Goal: Navigation & Orientation: Go to known website

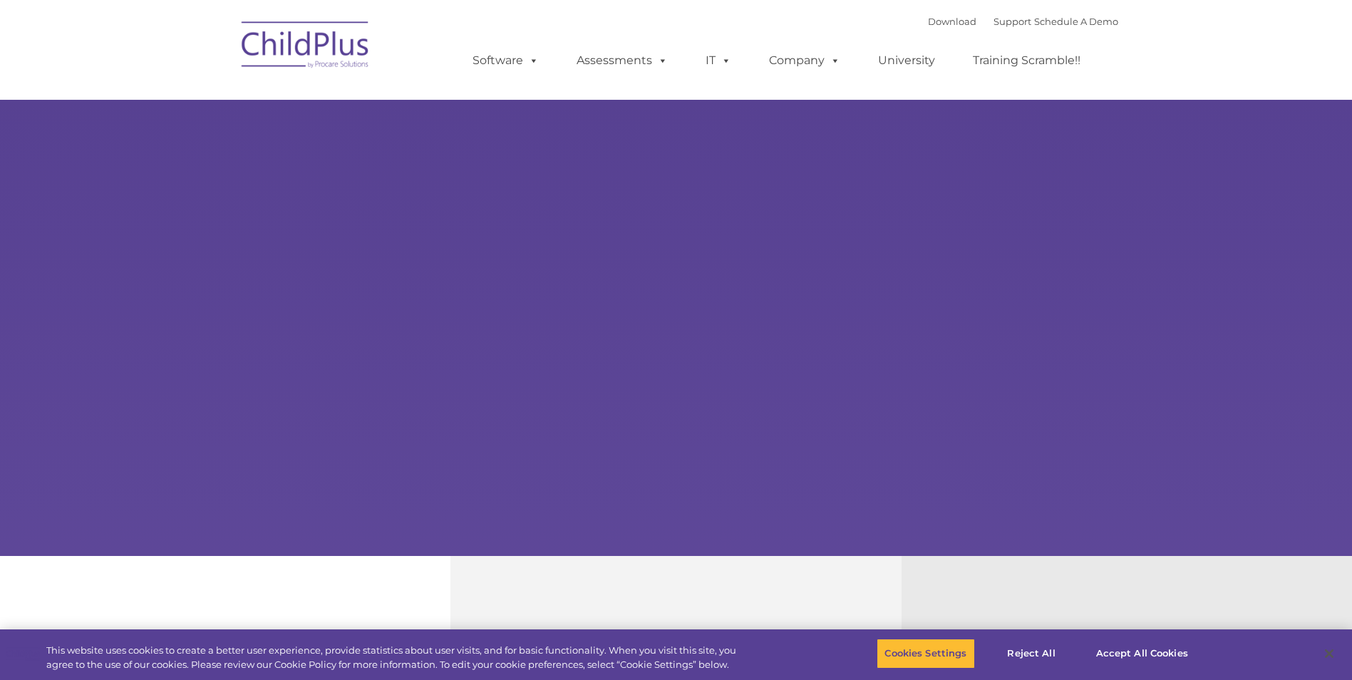
select select "MEDIUM"
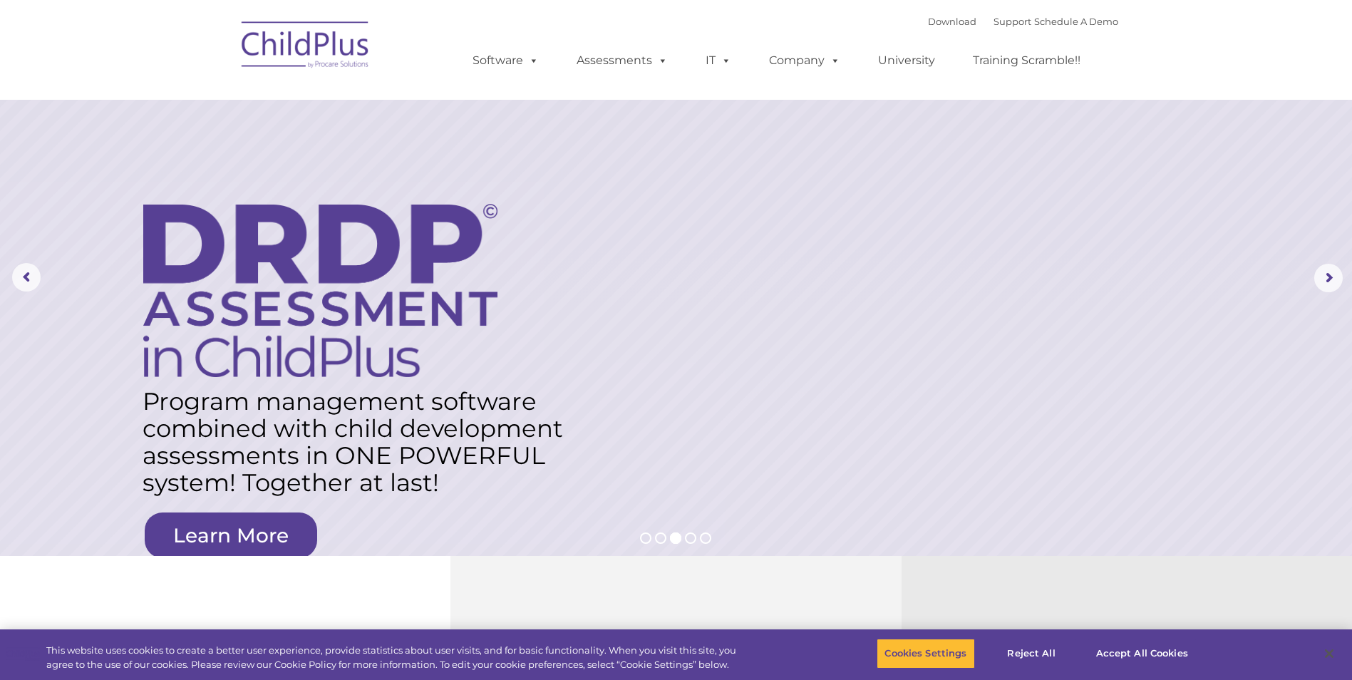
click at [303, 58] on img at bounding box center [306, 46] width 143 height 71
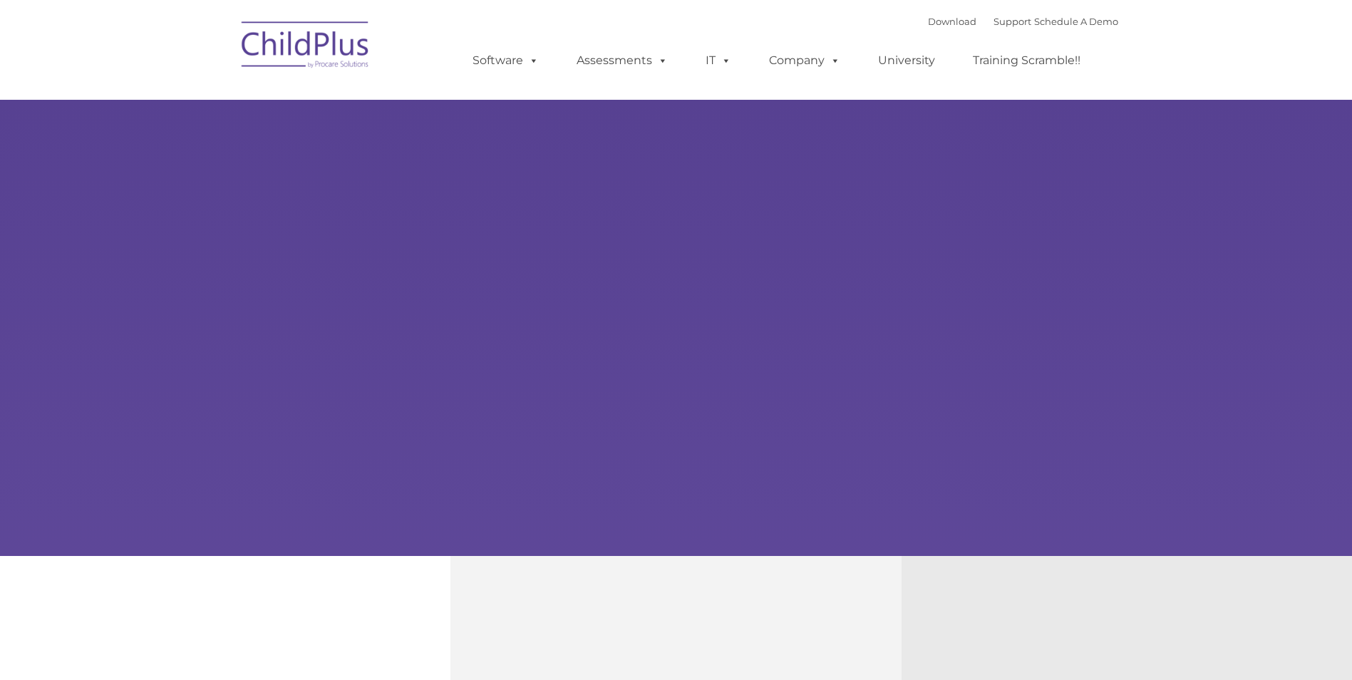
type input ""
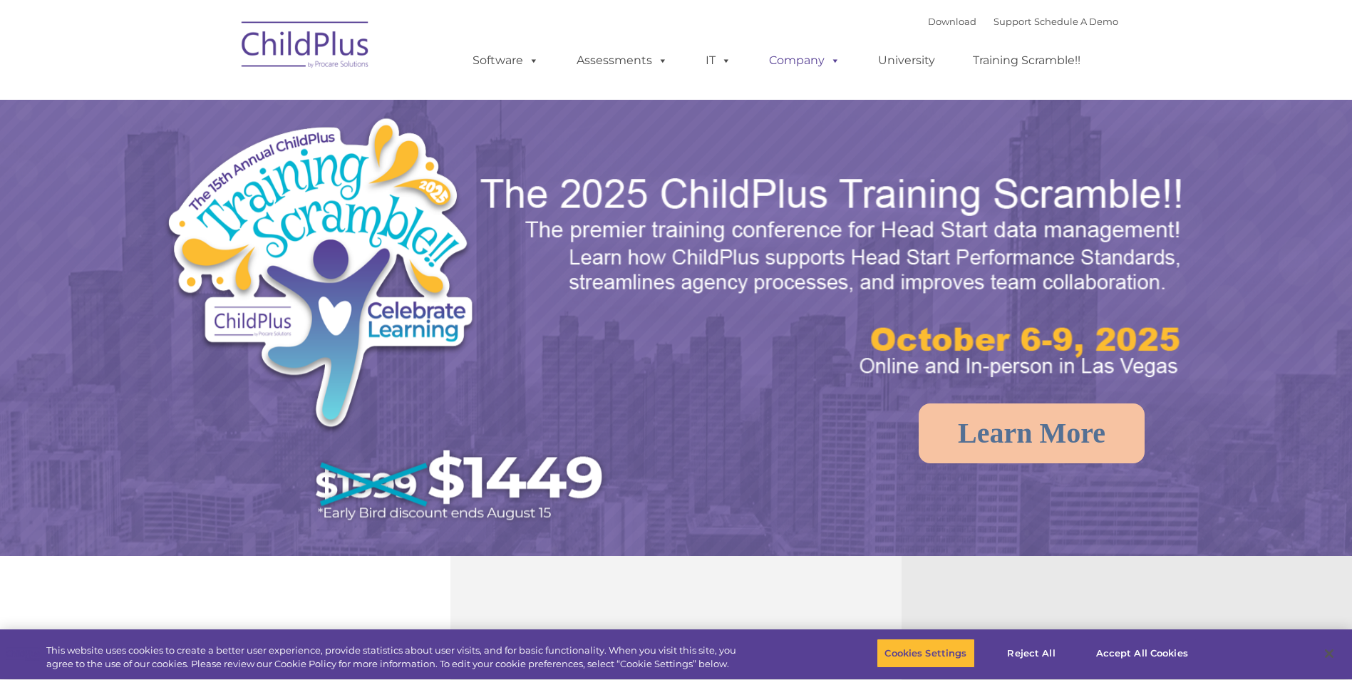
select select "MEDIUM"
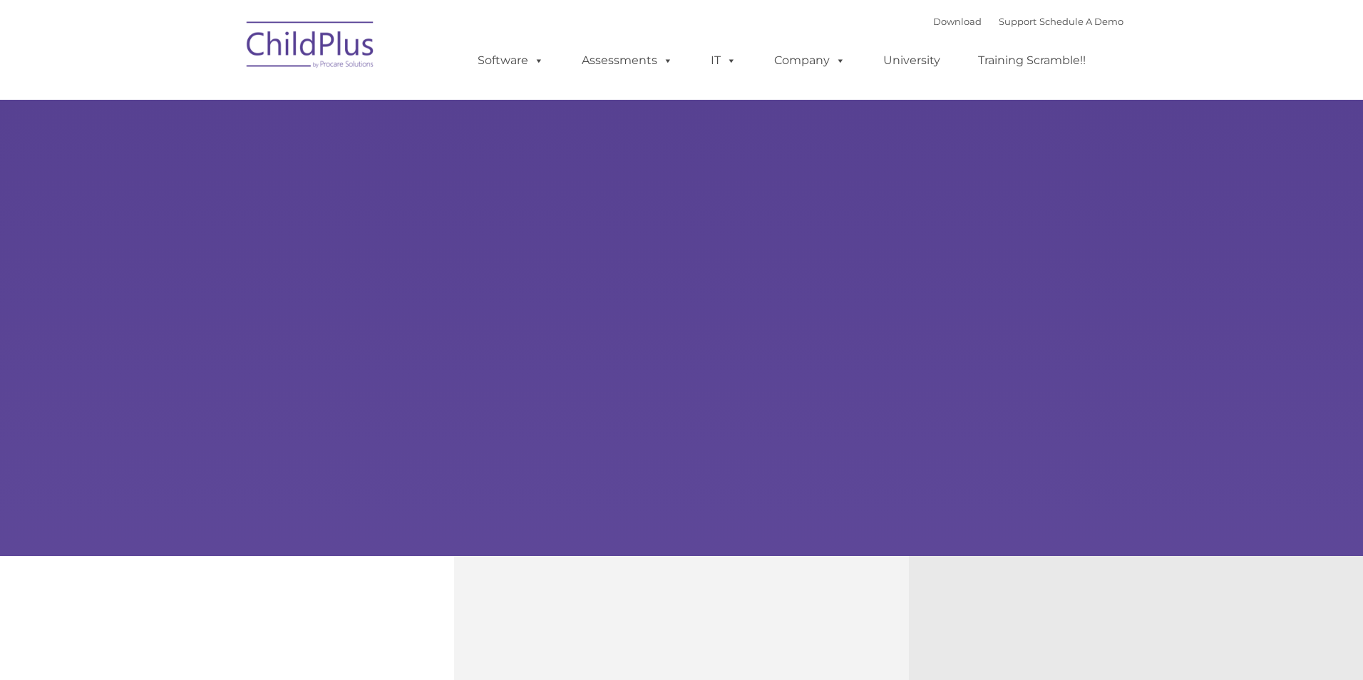
type input ""
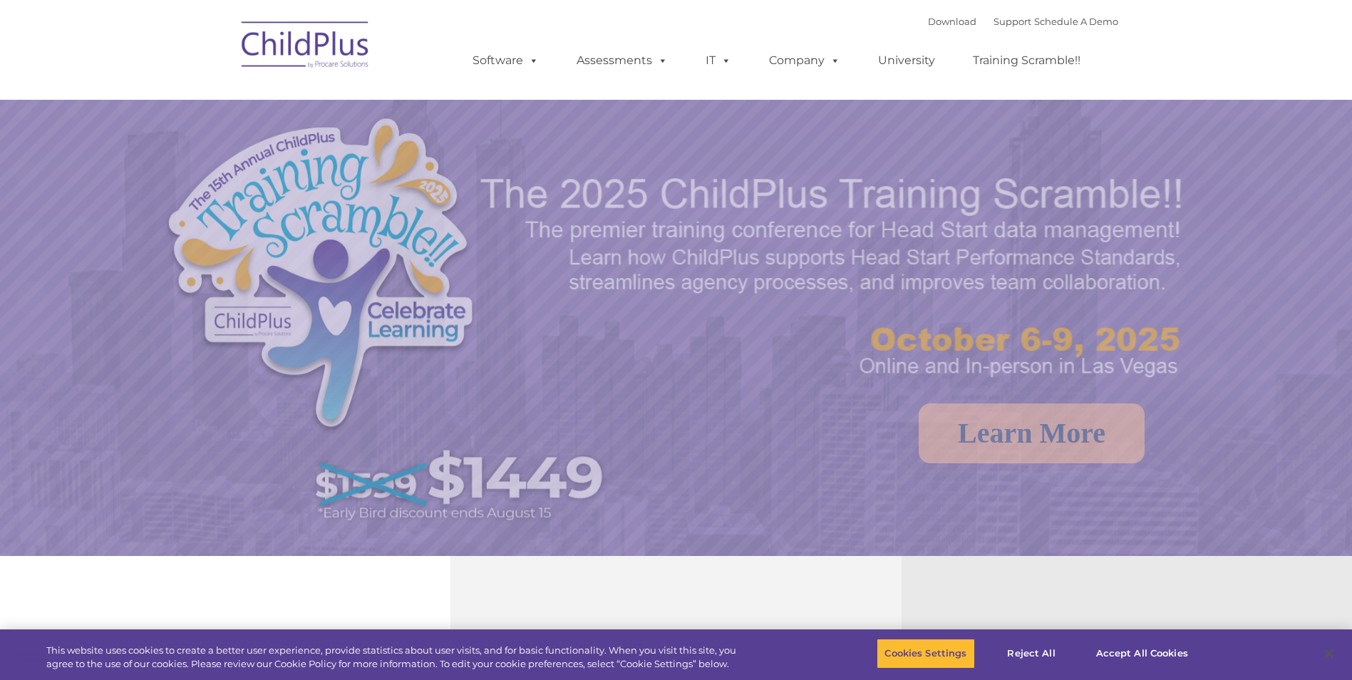
select select "MEDIUM"
